Goal: Obtain resource: Obtain resource

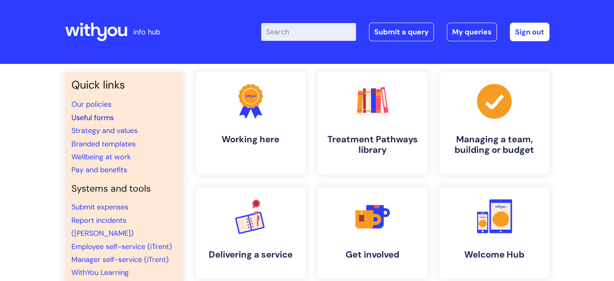
click at [98, 113] on link "Useful forms" at bounding box center [92, 118] width 42 height 10
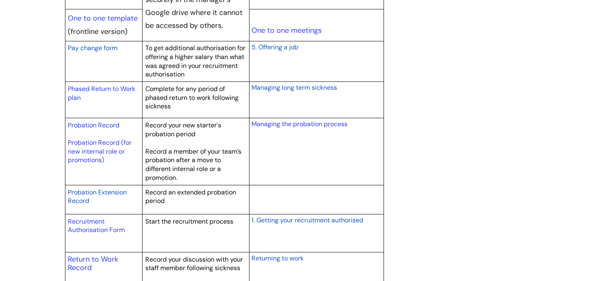
scroll to position [1069, 0]
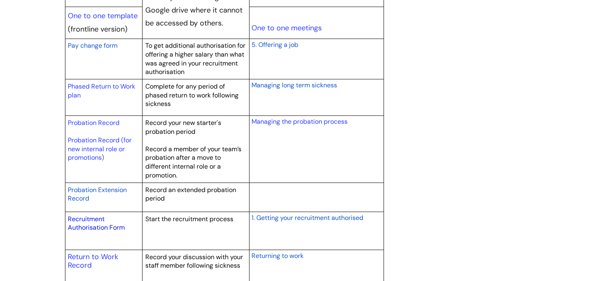
click at [86, 217] on link "Recruitment Authorisation Form" at bounding box center [96, 222] width 57 height 17
